Goal: Information Seeking & Learning: Learn about a topic

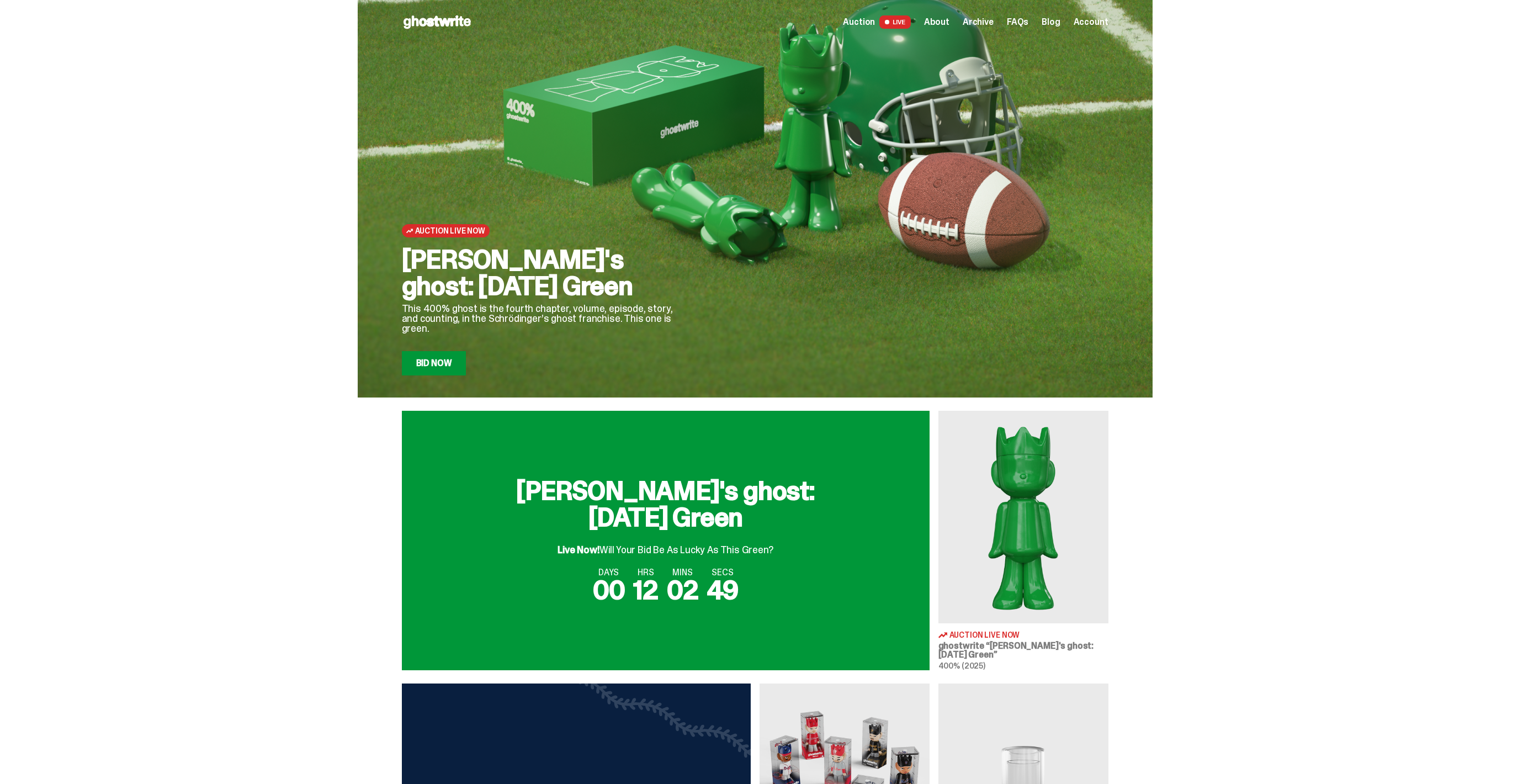
click at [705, 540] on div "Live Now! Will Your Bid Be As Lucky As This Green?" at bounding box center [665, 545] width 215 height 20
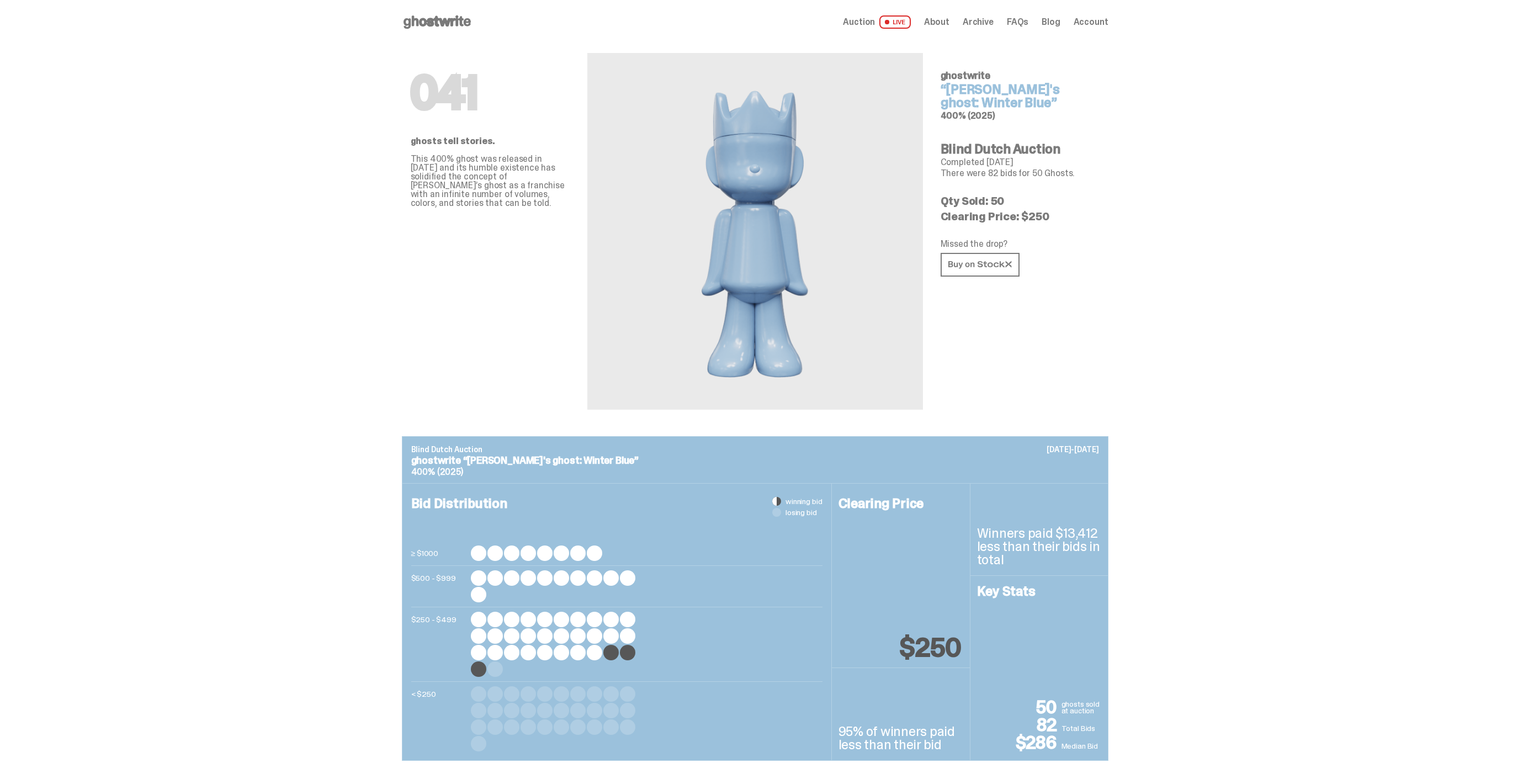
scroll to position [244, 0]
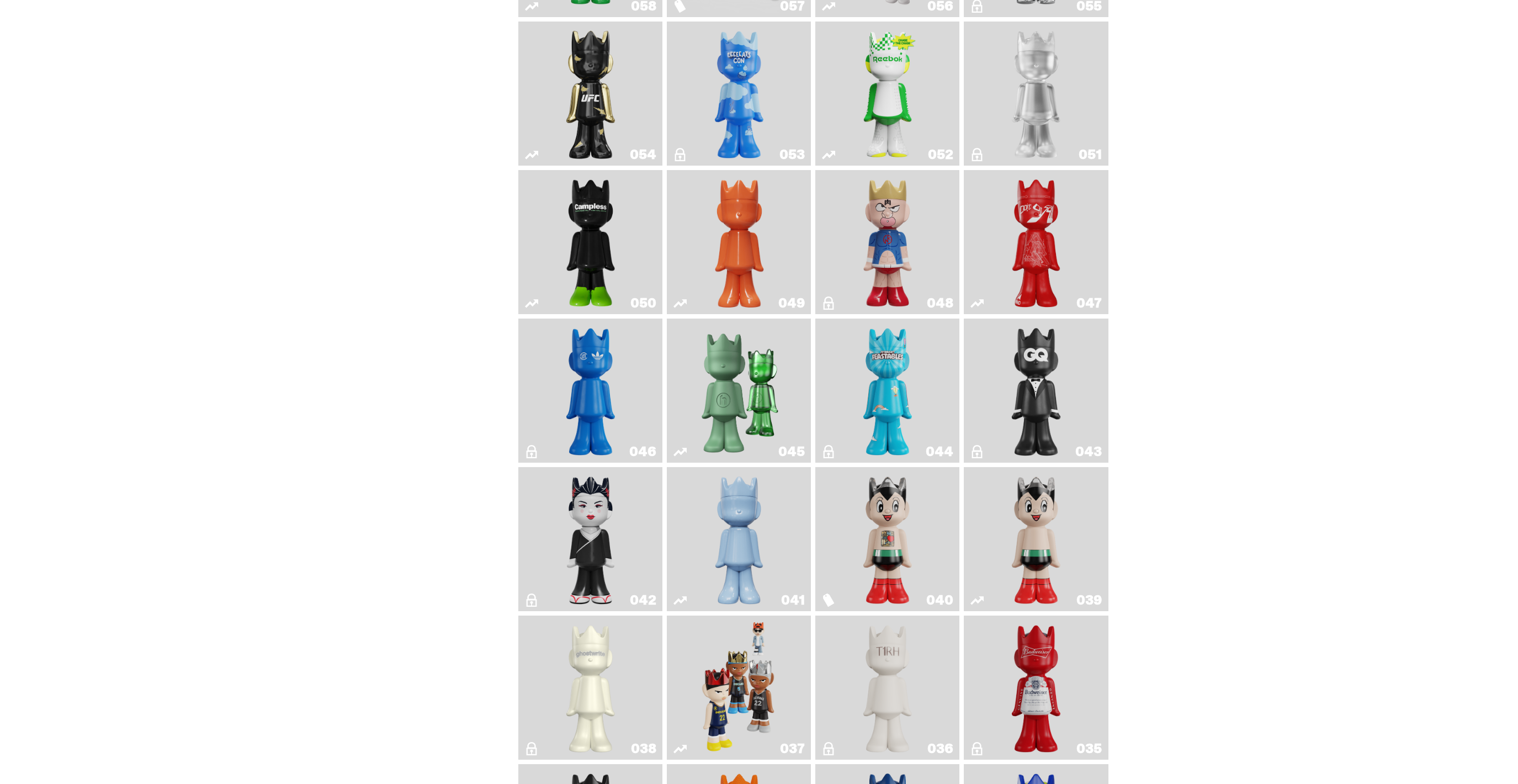
click at [790, 231] on link "049" at bounding box center [739, 242] width 131 height 135
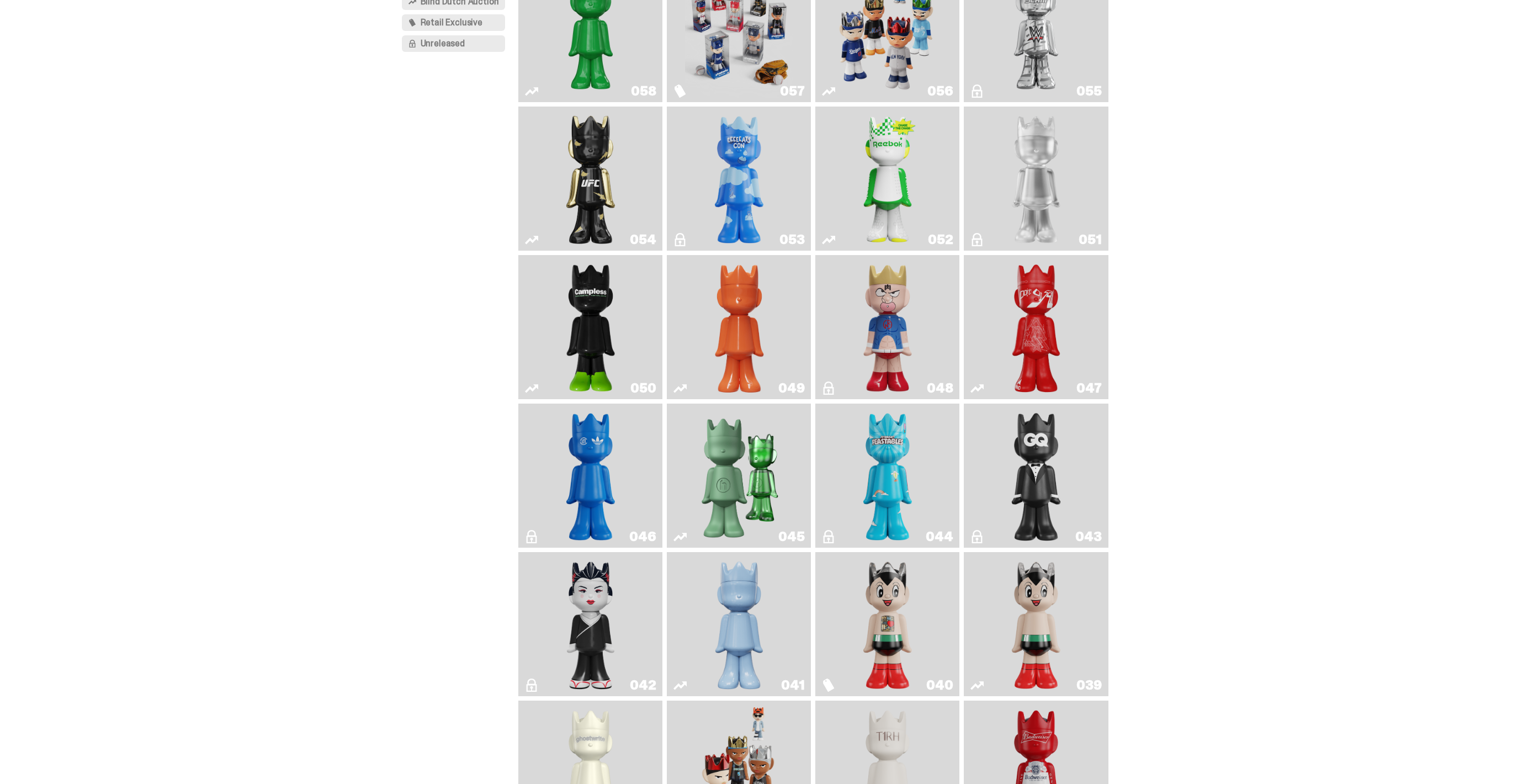
scroll to position [158, 0]
